Goal: Find specific page/section: Find specific page/section

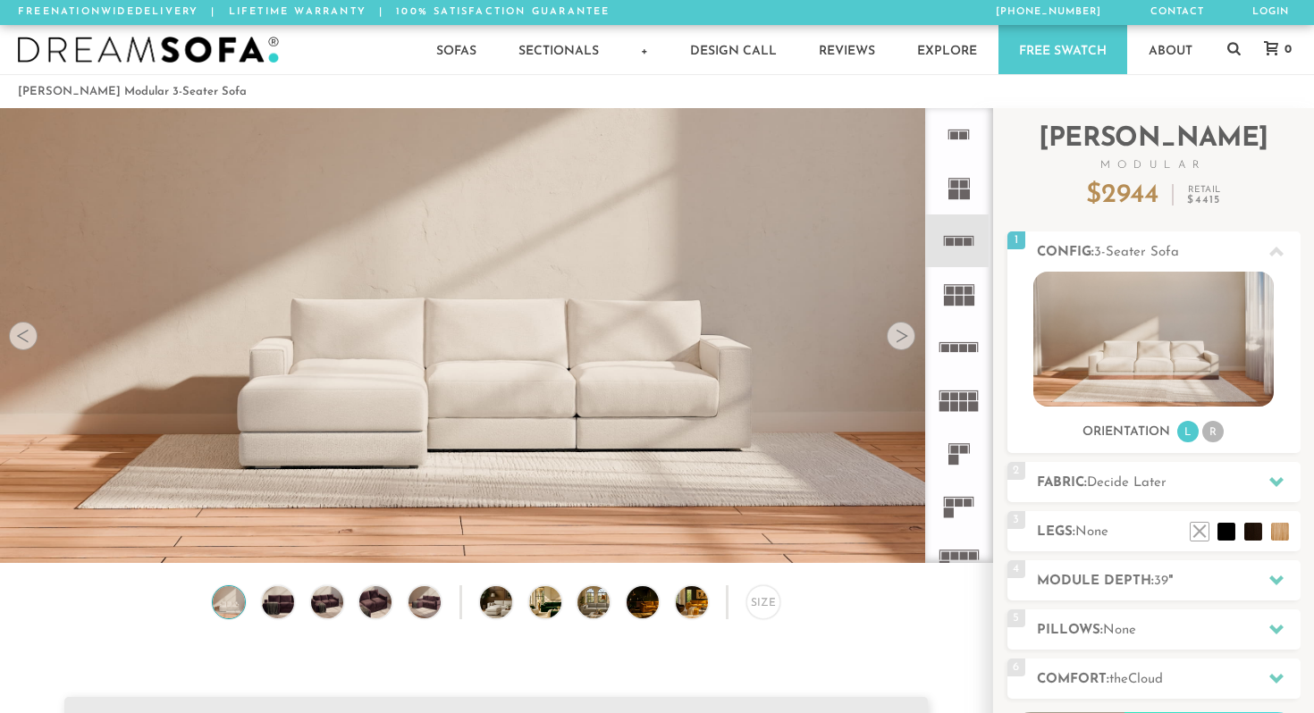
scroll to position [19738, 1314]
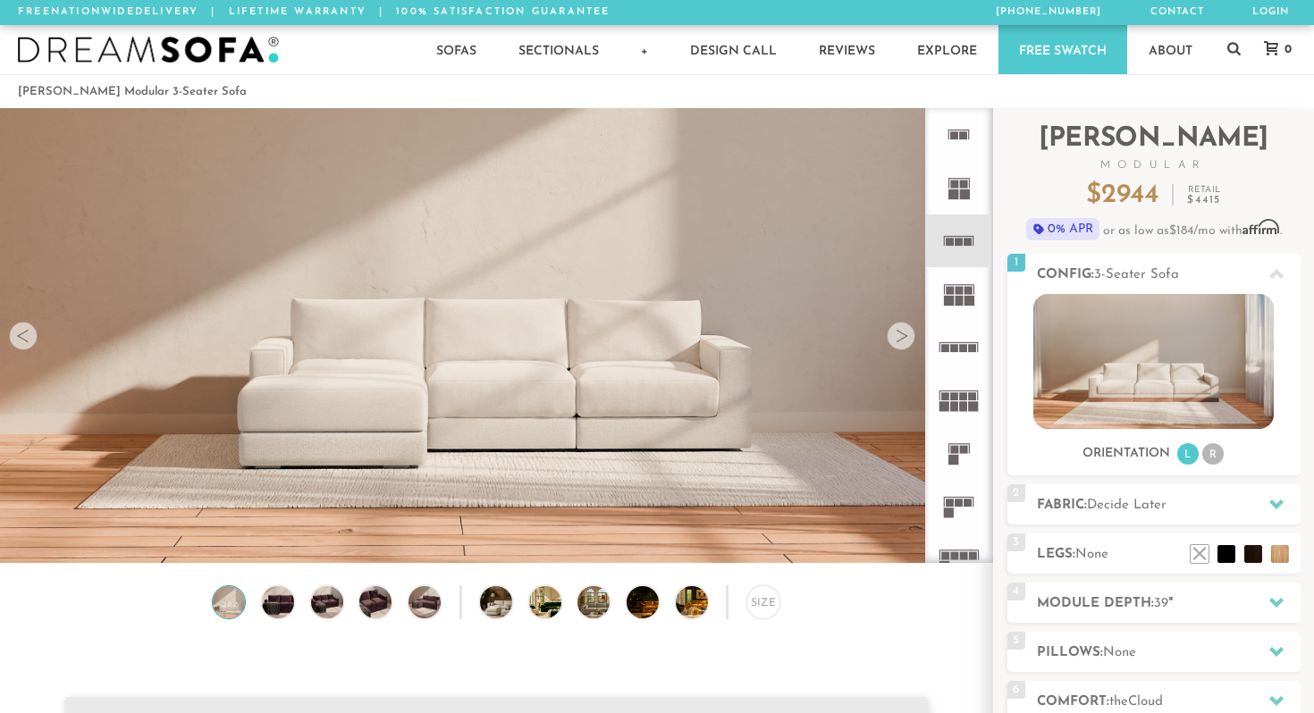
click at [903, 328] on div at bounding box center [901, 336] width 29 height 29
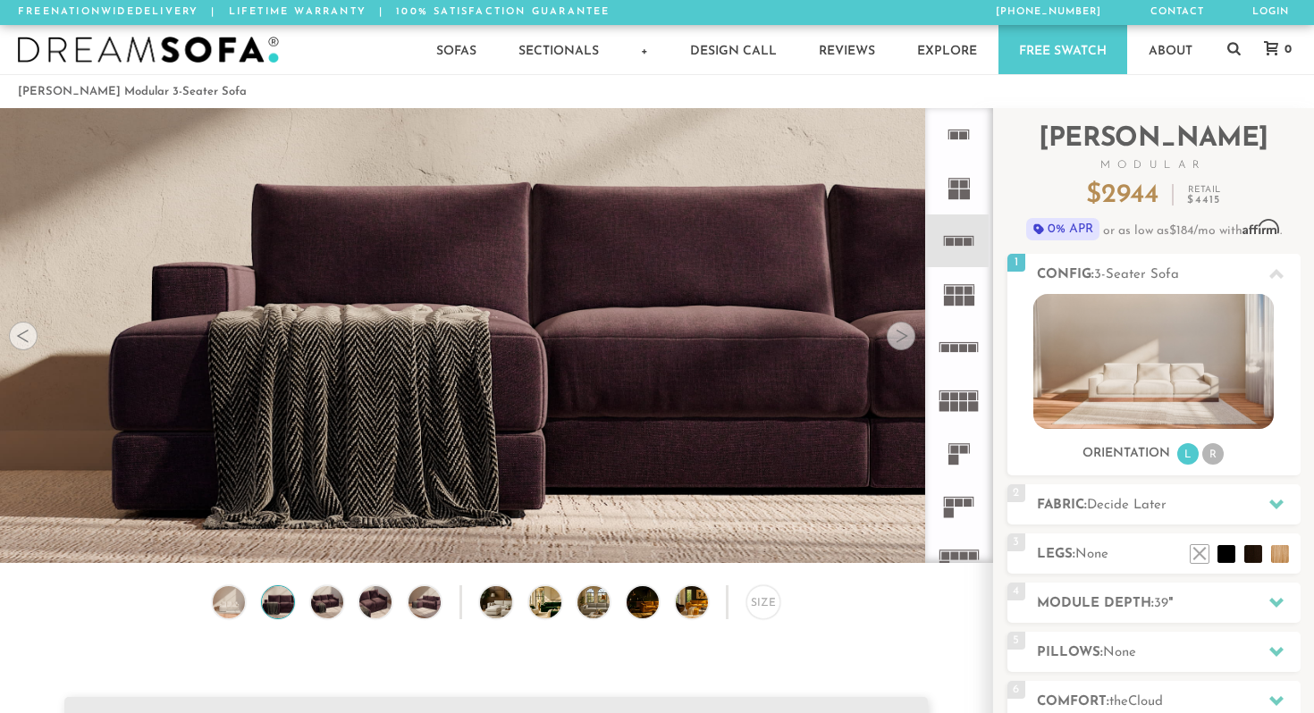
click at [903, 328] on div at bounding box center [901, 336] width 29 height 29
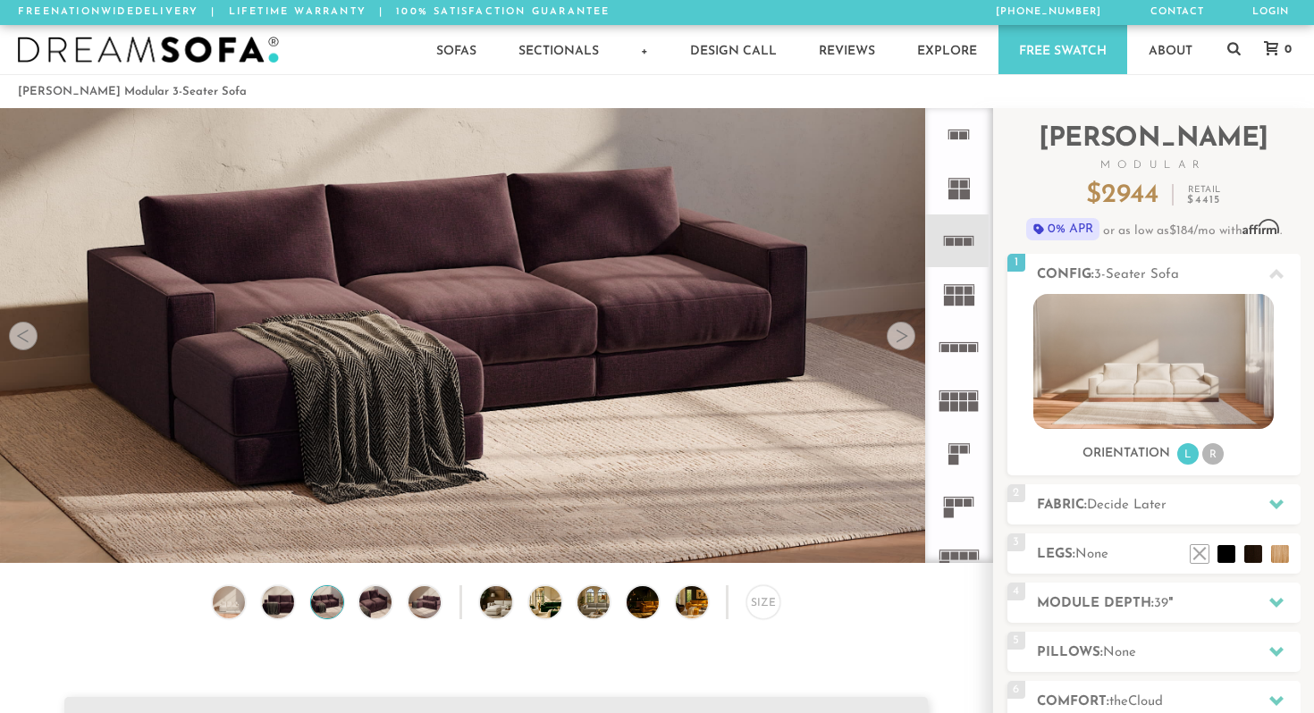
click at [903, 328] on div at bounding box center [901, 336] width 29 height 29
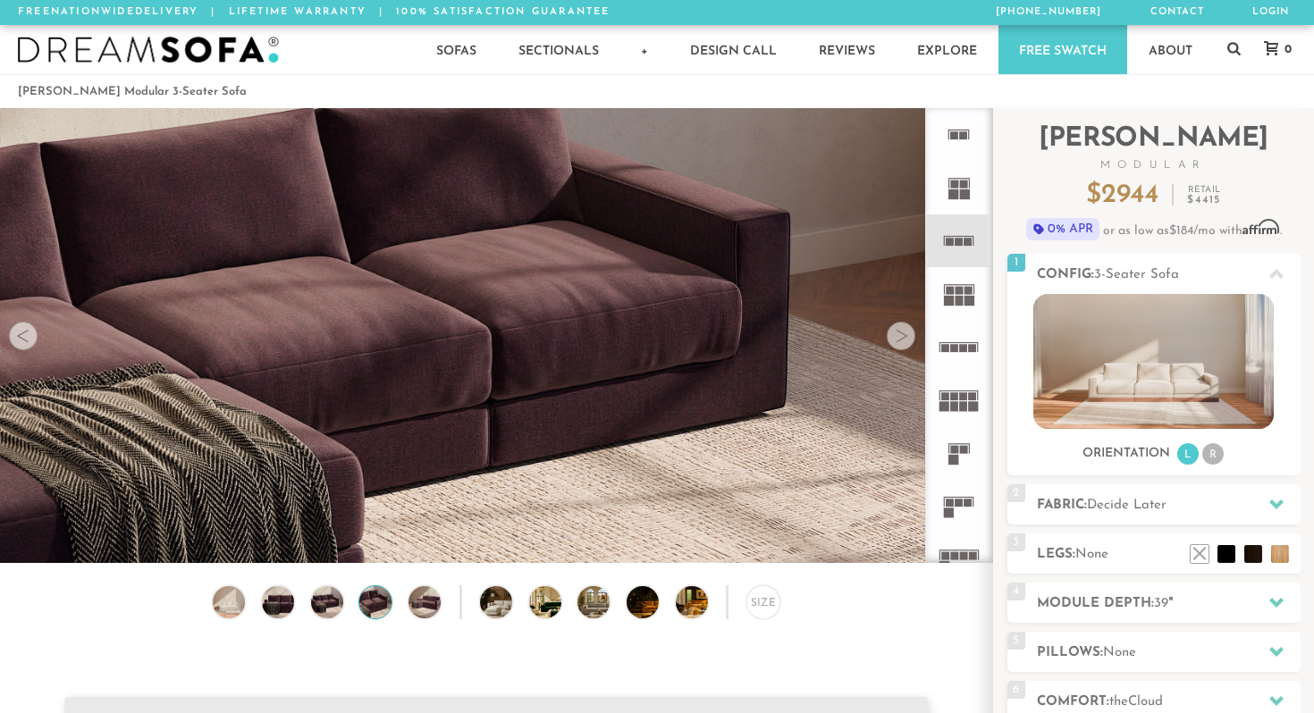
click at [903, 328] on div at bounding box center [901, 336] width 29 height 29
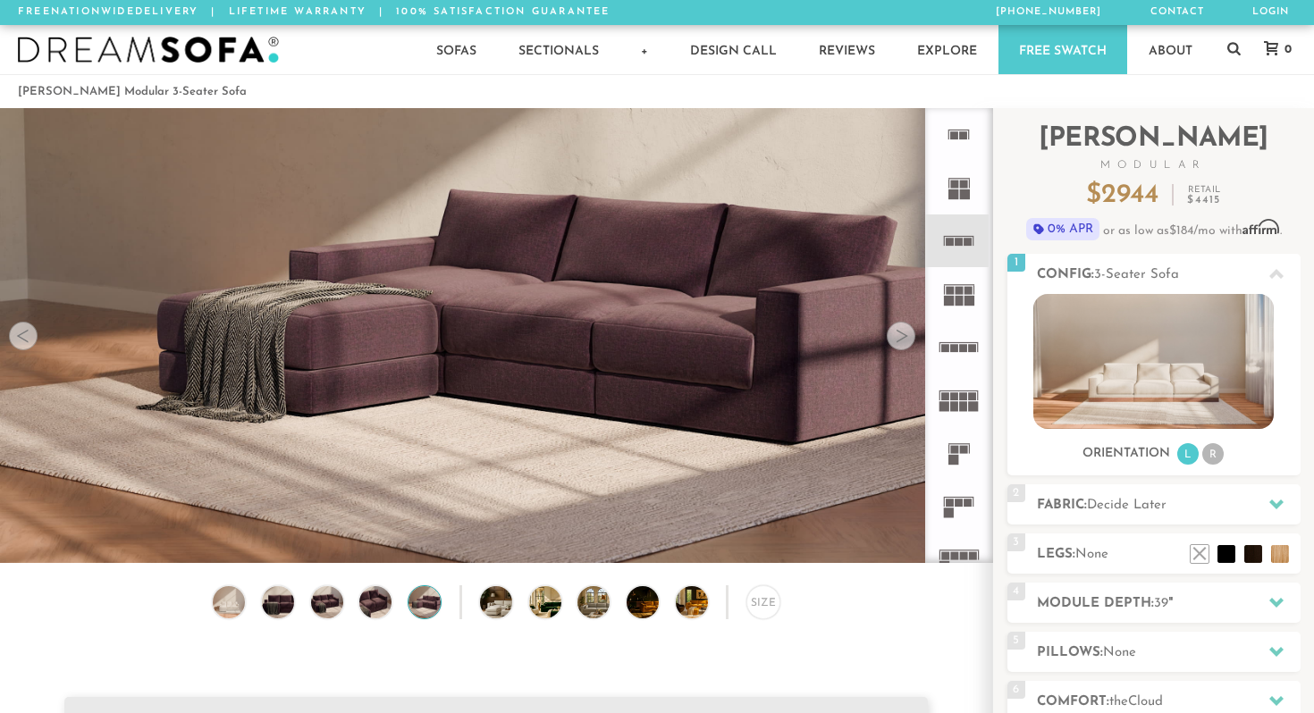
click at [903, 328] on div at bounding box center [901, 336] width 29 height 29
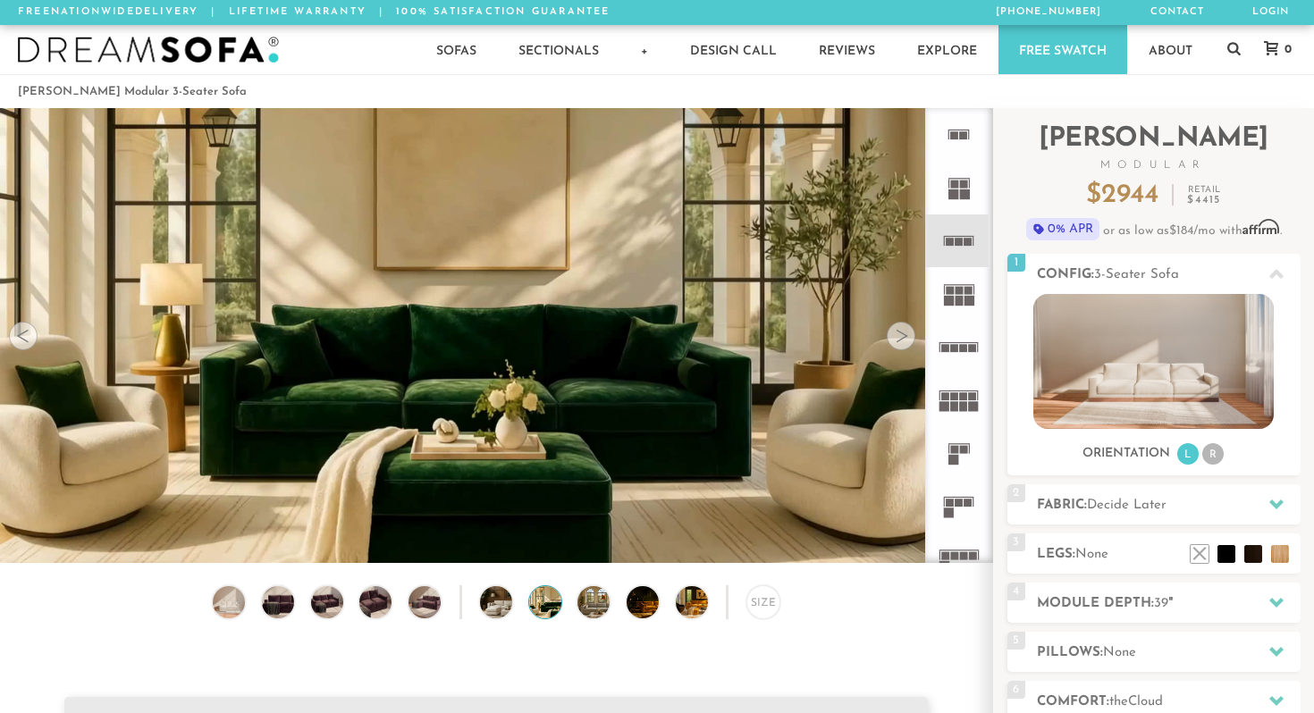
click at [903, 328] on div at bounding box center [901, 336] width 29 height 29
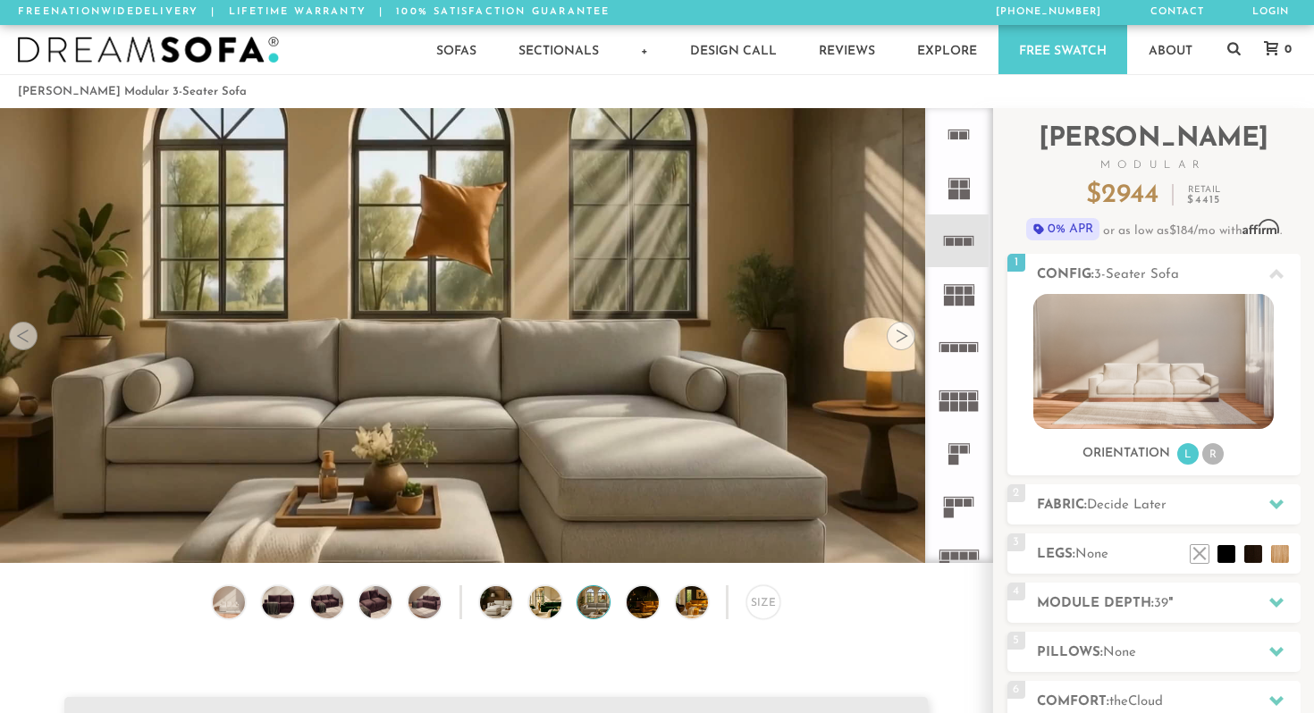
click at [903, 328] on div at bounding box center [901, 336] width 29 height 29
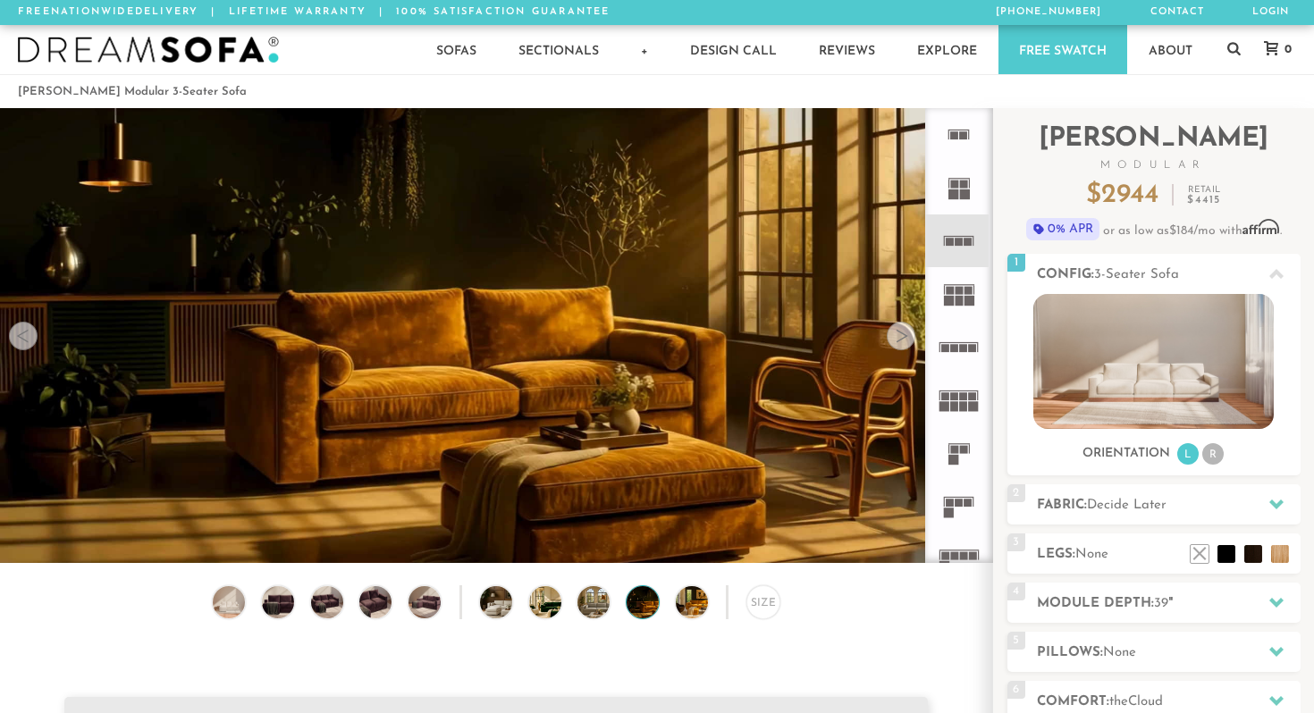
click at [903, 328] on div at bounding box center [901, 336] width 29 height 29
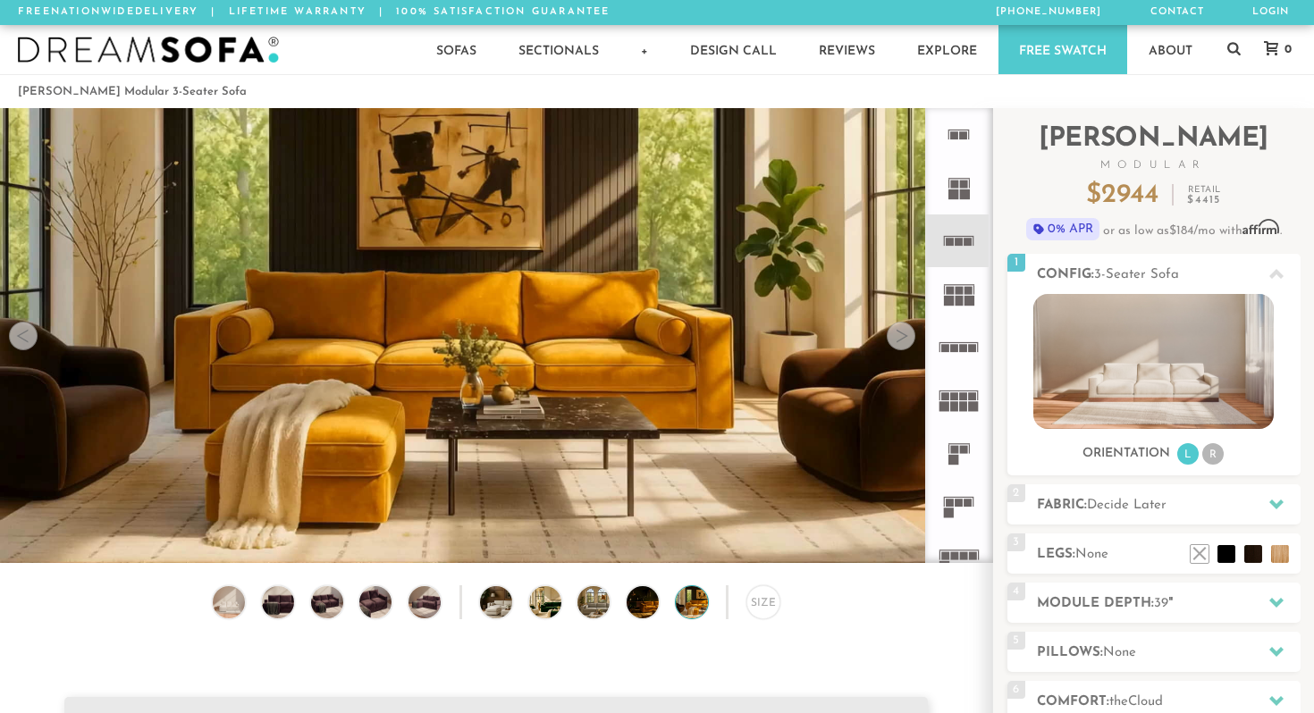
click at [903, 328] on div at bounding box center [901, 336] width 29 height 29
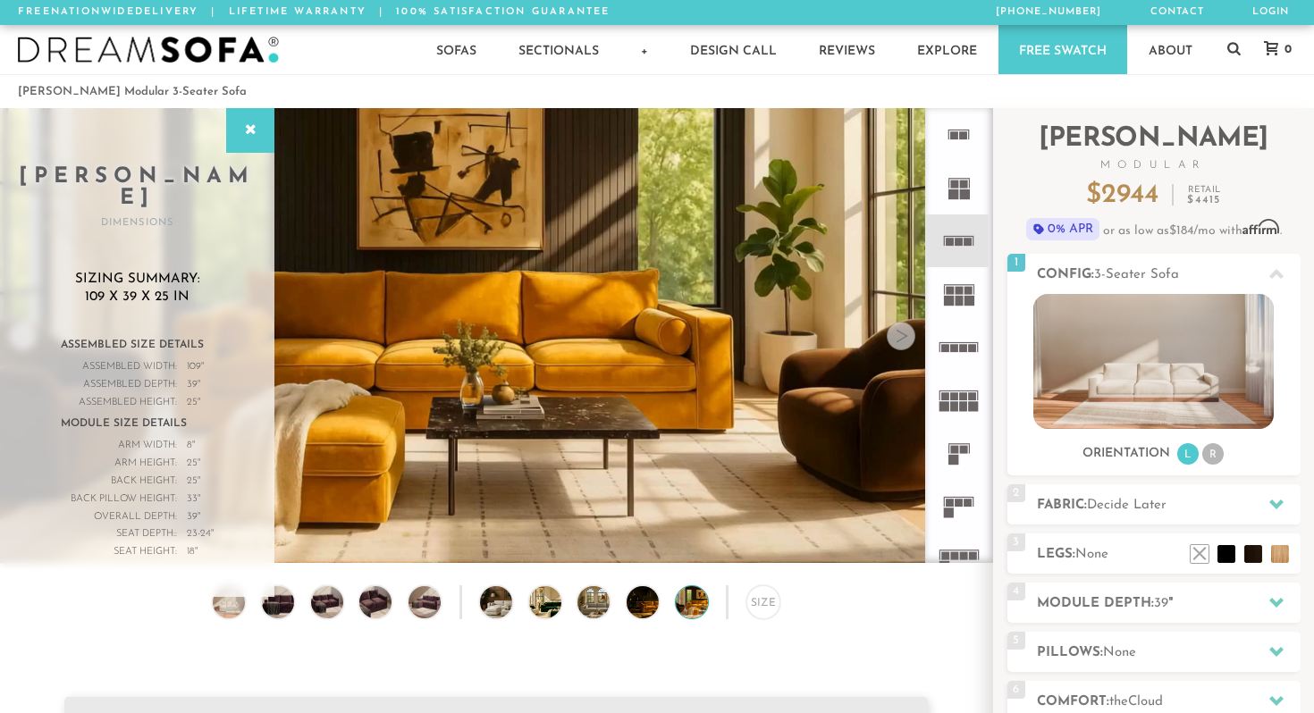
click at [903, 328] on div at bounding box center [901, 336] width 29 height 29
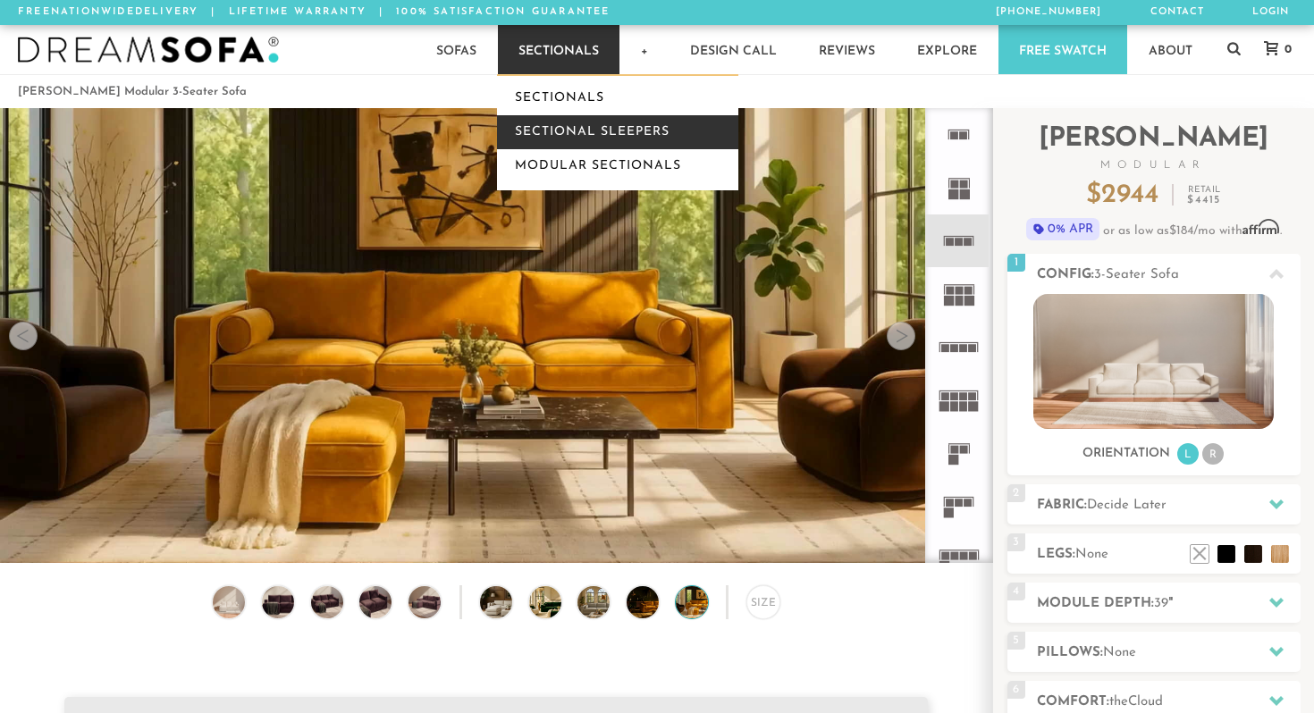
click at [592, 127] on link "Sectional Sleepers" at bounding box center [617, 132] width 241 height 34
